Goal: Task Accomplishment & Management: Use online tool/utility

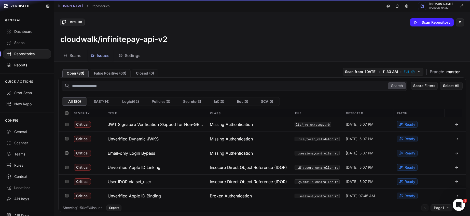
scroll to position [170, 0]
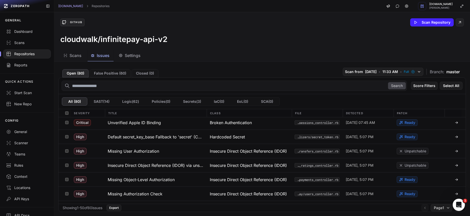
click at [31, 55] on div "Repositories" at bounding box center [27, 53] width 42 height 5
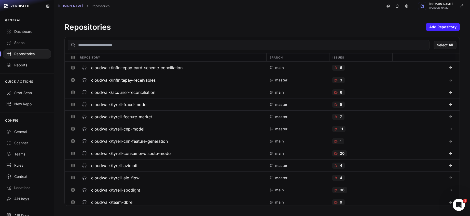
click at [147, 46] on input "text" at bounding box center [249, 45] width 362 height 10
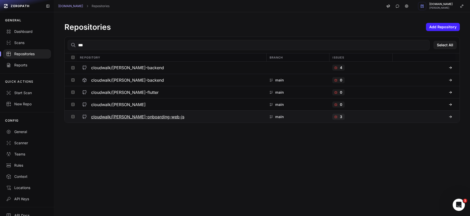
type input "***"
click at [154, 118] on h3 "cloudwalk/[PERSON_NAME]-onboarding-web-js" at bounding box center [137, 117] width 93 height 6
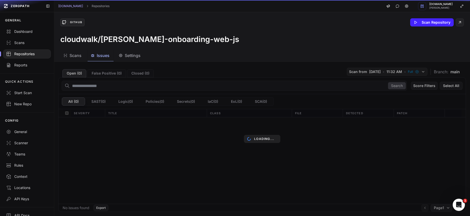
click at [103, 55] on span "Issues" at bounding box center [103, 55] width 13 height 6
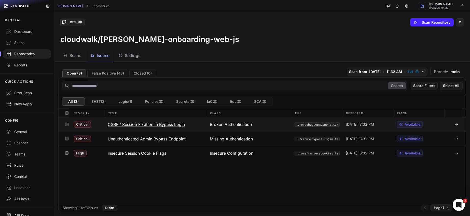
click at [158, 127] on h3 "CSRF / Session Fixation in Bypass Login" at bounding box center [146, 124] width 77 height 6
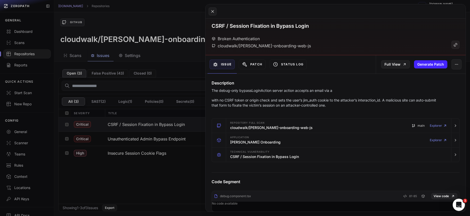
scroll to position [7, 0]
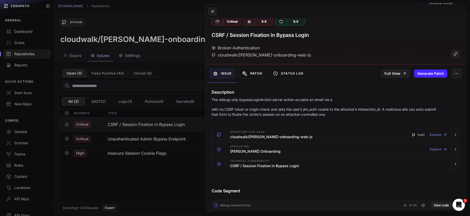
click at [254, 72] on button "Patch" at bounding box center [252, 74] width 27 height 10
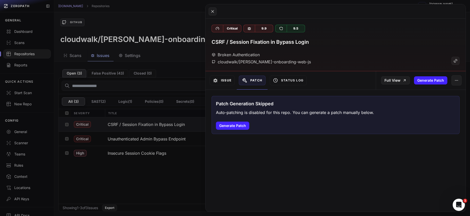
click at [226, 83] on button "Issue" at bounding box center [222, 81] width 25 height 10
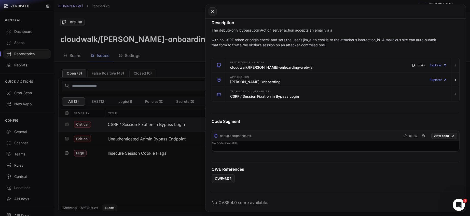
scroll to position [77, 0]
click at [443, 136] on link "View code" at bounding box center [444, 136] width 26 height 6
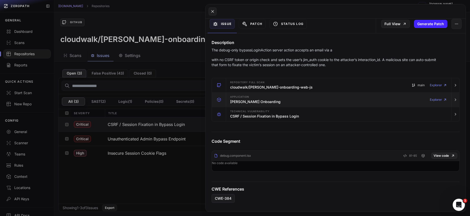
scroll to position [0, 0]
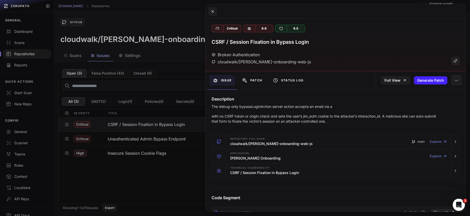
click at [309, 62] on div "Broken Authentication cloudwalk/[PERSON_NAME]-onboarding-web-js" at bounding box center [336, 58] width 248 height 13
click at [454, 80] on icon "button" at bounding box center [456, 80] width 4 height 4
click at [434, 93] on div "False Positive" at bounding box center [429, 94] width 54 height 12
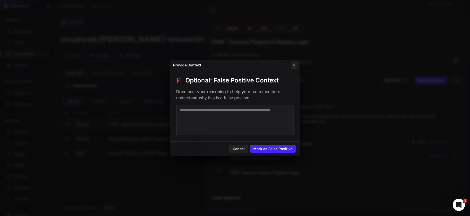
click at [246, 106] on textarea at bounding box center [235, 120] width 118 height 31
type textarea "**********"
click at [270, 150] on button "Mark as False Positive" at bounding box center [273, 149] width 46 height 8
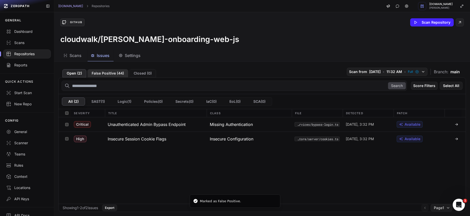
click at [108, 72] on button "False Positive ( 44 )" at bounding box center [107, 73] width 41 height 8
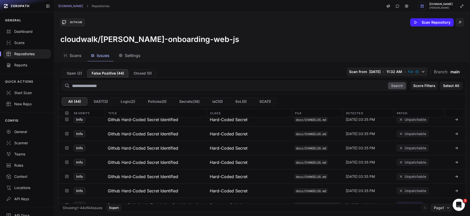
scroll to position [541, 0]
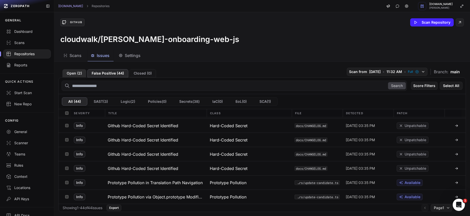
click at [81, 72] on button "Open ( 2 )" at bounding box center [74, 73] width 24 height 8
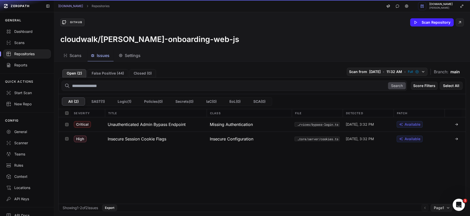
scroll to position [0, 0]
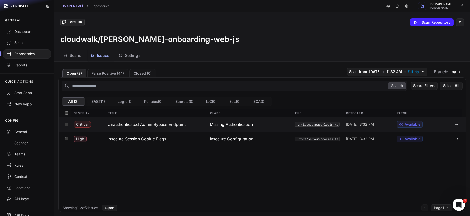
click at [138, 122] on h3 "Unauthenticated Admin Bypass Endpoint" at bounding box center [147, 124] width 78 height 6
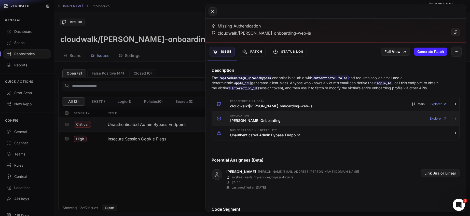
scroll to position [26, 0]
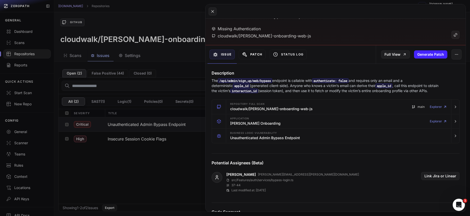
click at [256, 55] on button "Patch" at bounding box center [252, 55] width 27 height 10
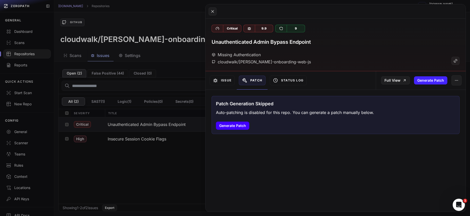
click at [245, 124] on button "Generate Patch" at bounding box center [232, 126] width 33 height 8
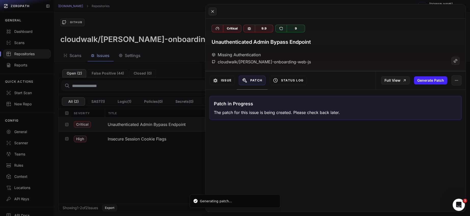
click at [225, 85] on div "Issue" at bounding box center [221, 80] width 29 height 18
click at [223, 82] on button "Issue" at bounding box center [222, 81] width 25 height 10
